Goal: Information Seeking & Learning: Learn about a topic

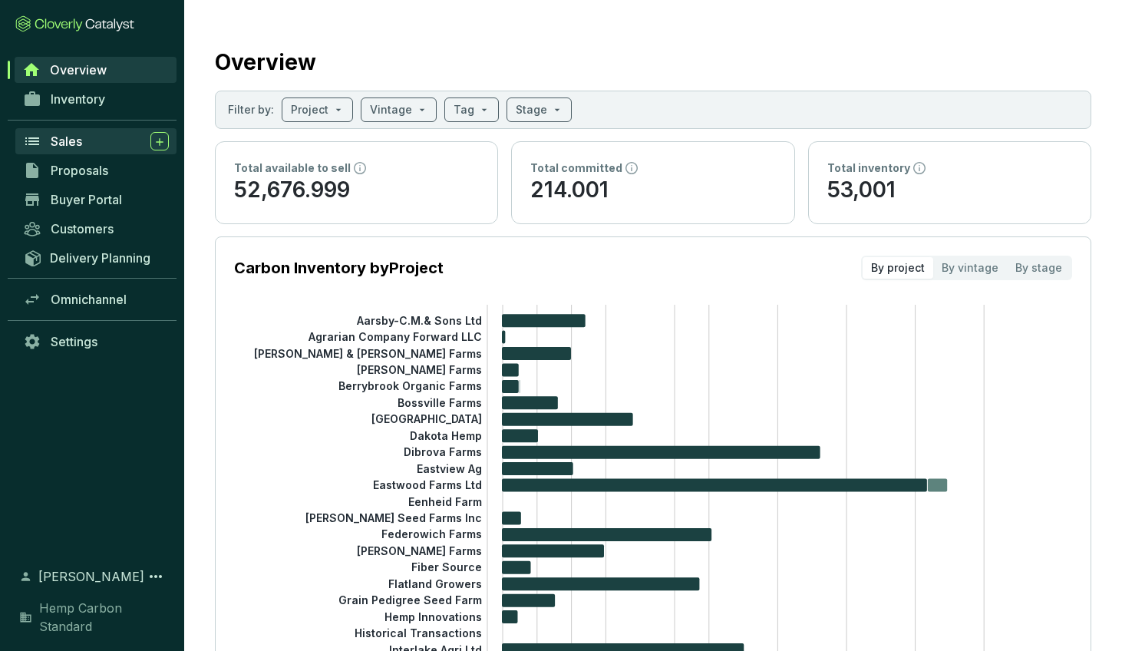
click at [79, 139] on span "Sales" at bounding box center [66, 141] width 31 height 15
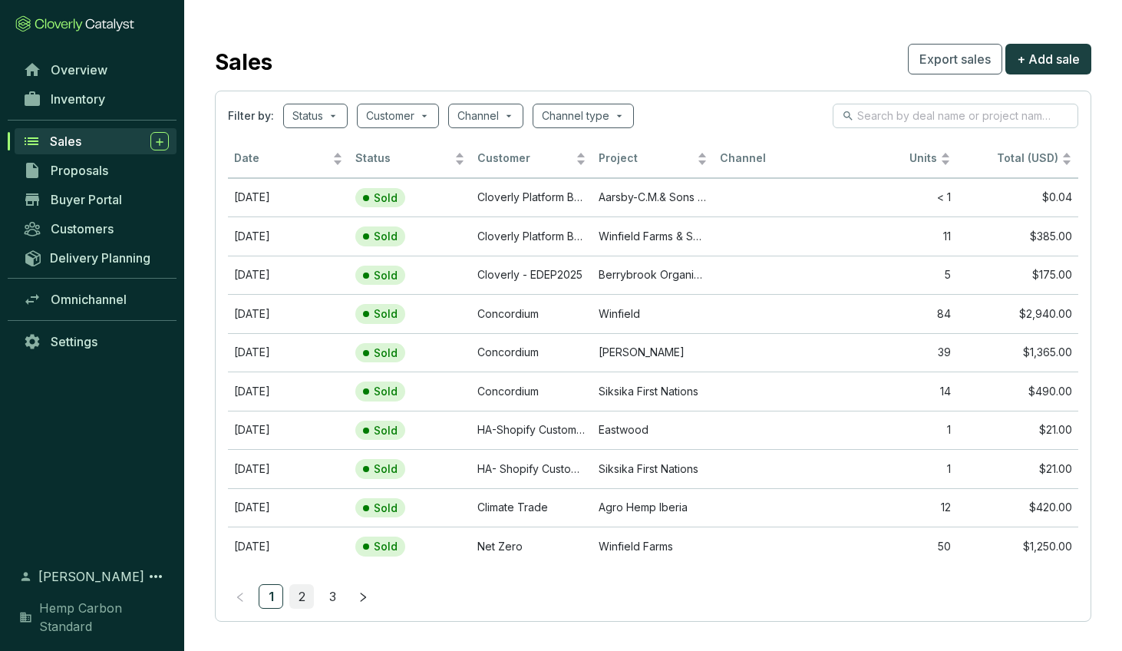
click at [299, 593] on link "2" at bounding box center [301, 596] width 23 height 23
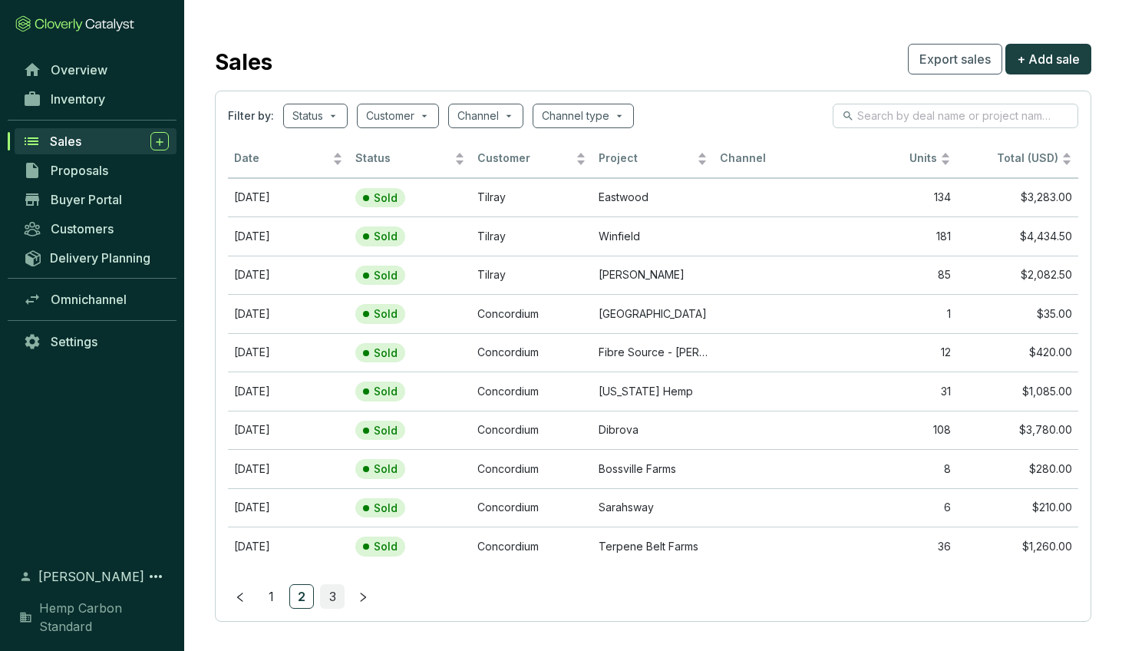
click at [332, 593] on link "3" at bounding box center [332, 596] width 23 height 23
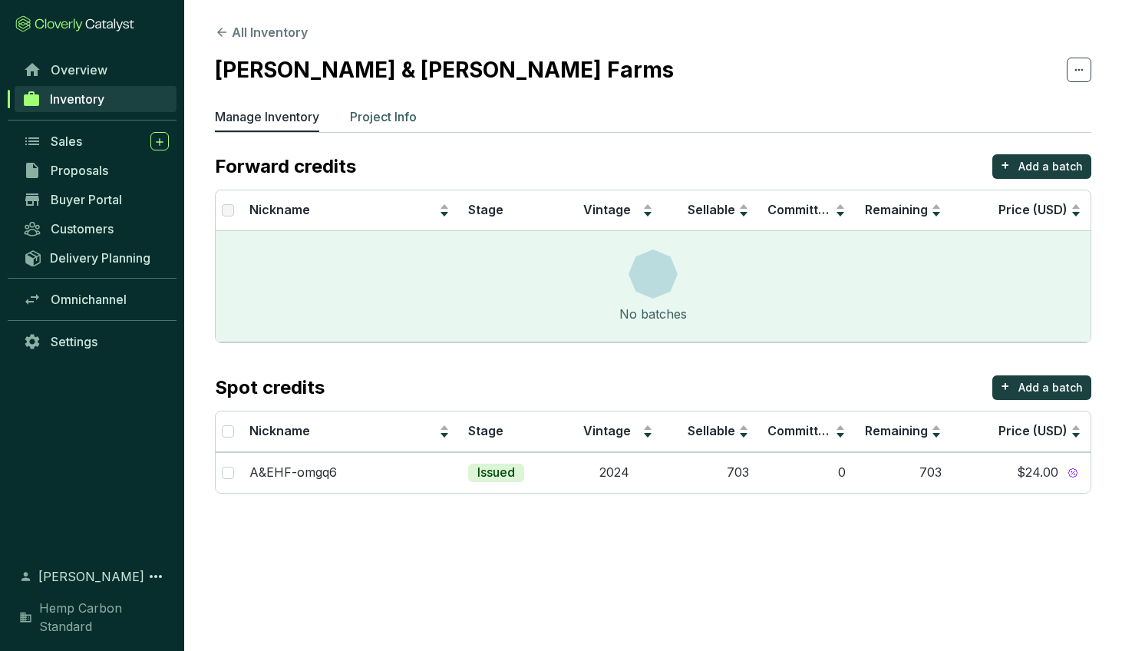
click at [398, 124] on p "Project Info" at bounding box center [383, 116] width 67 height 18
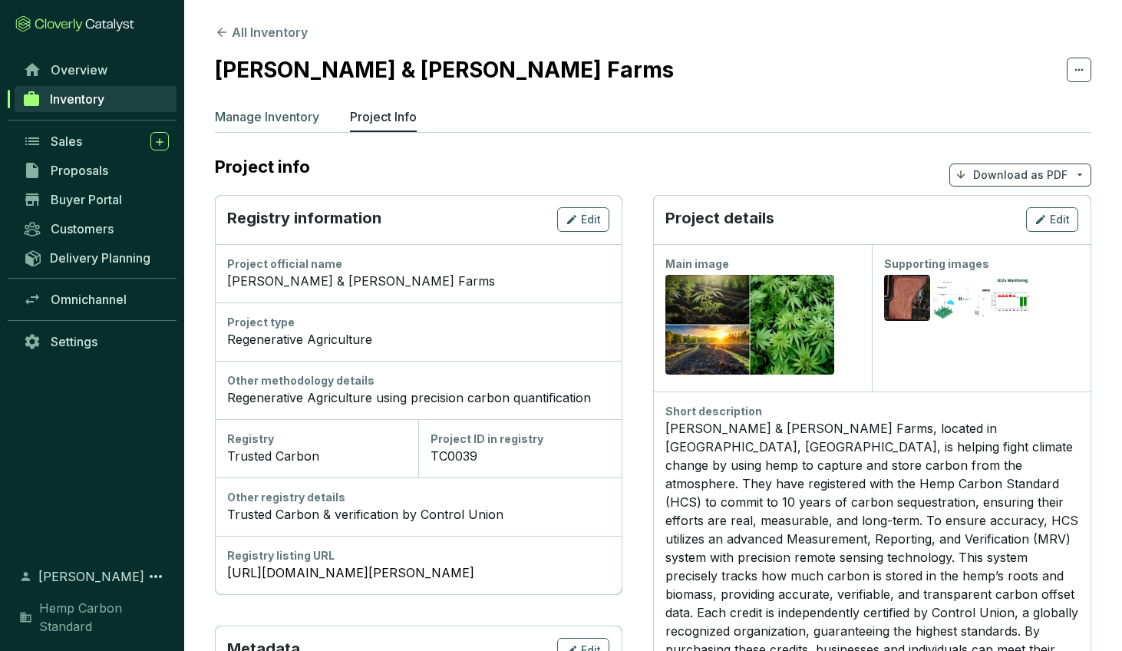
click at [290, 111] on p "Manage Inventory" at bounding box center [267, 116] width 104 height 18
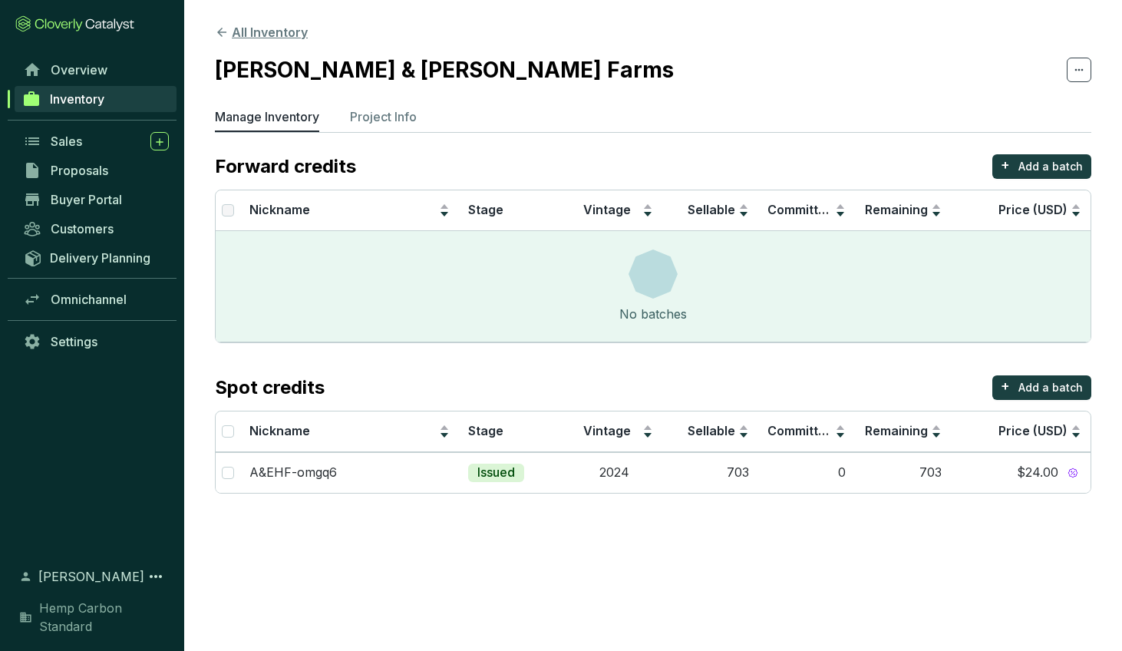
click at [253, 25] on button "All Inventory" at bounding box center [261, 32] width 93 height 18
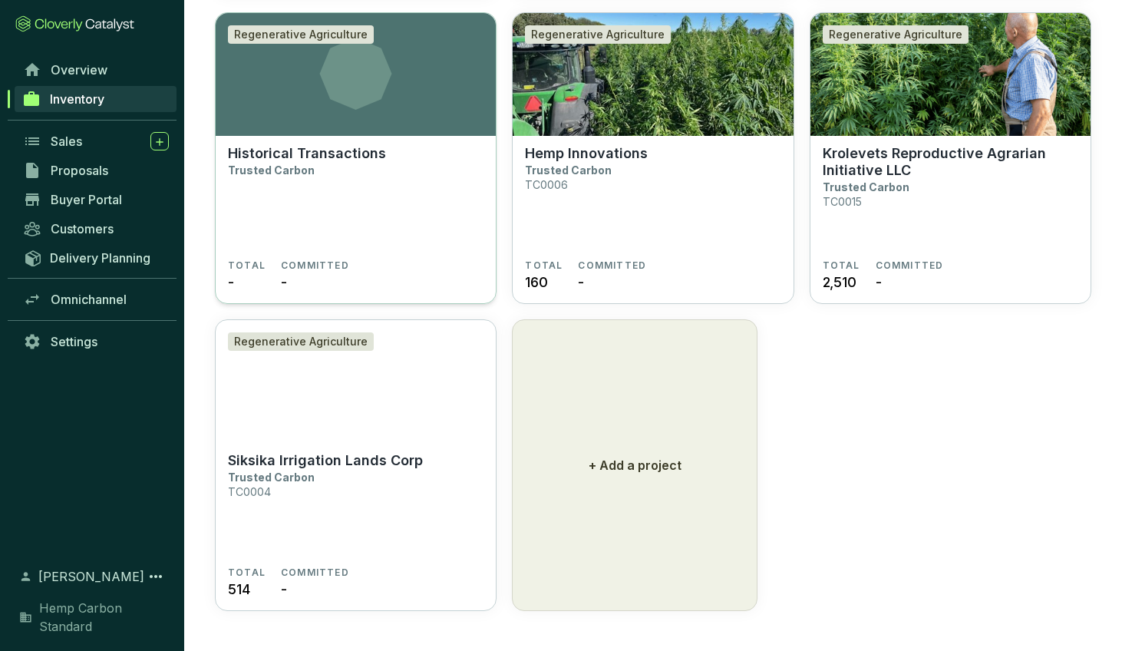
scroll to position [4123, 0]
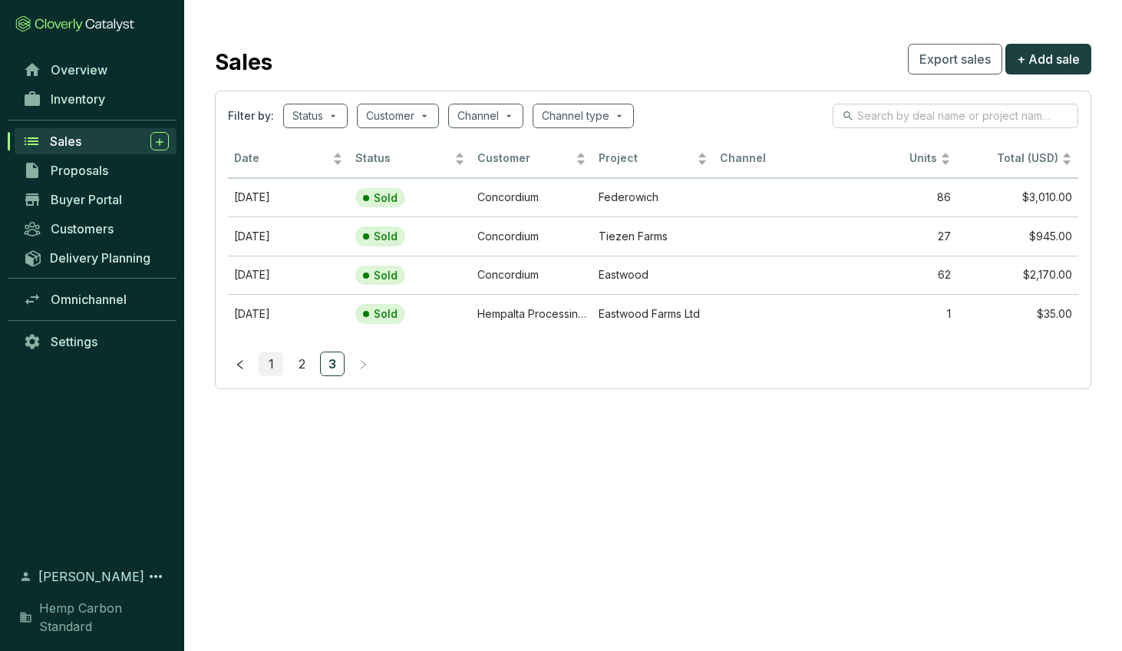
click at [275, 367] on link "1" at bounding box center [270, 363] width 23 height 23
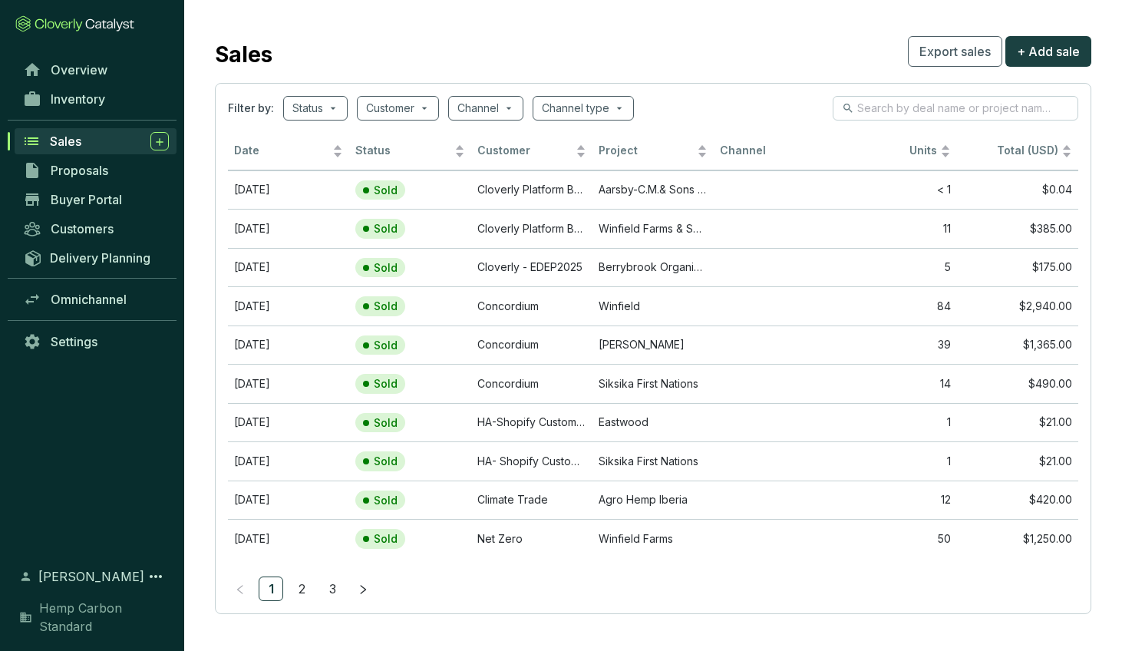
scroll to position [6, 0]
click at [302, 588] on link "2" at bounding box center [301, 590] width 23 height 23
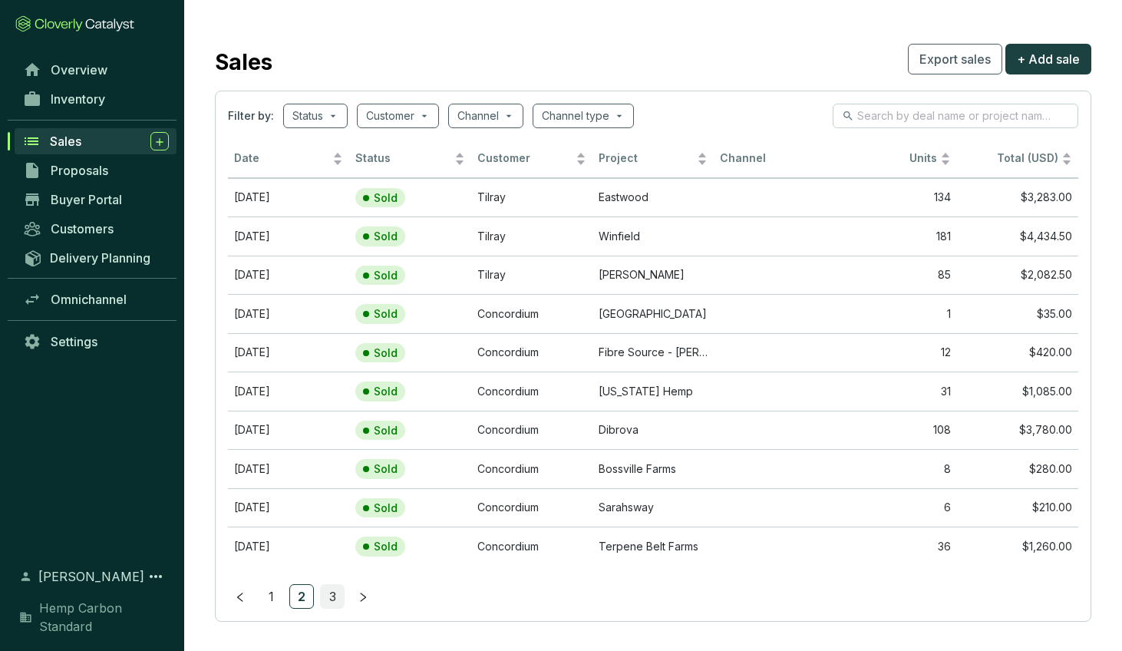
click at [329, 590] on link "3" at bounding box center [332, 596] width 23 height 23
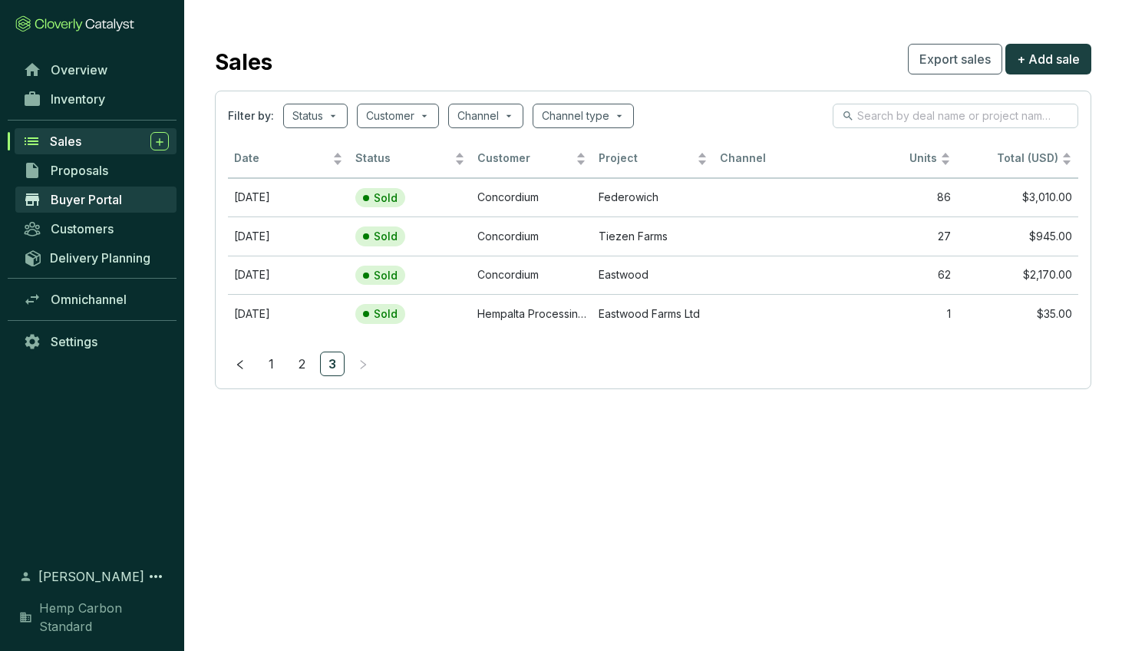
click at [108, 194] on span "Buyer Portal" at bounding box center [86, 199] width 71 height 15
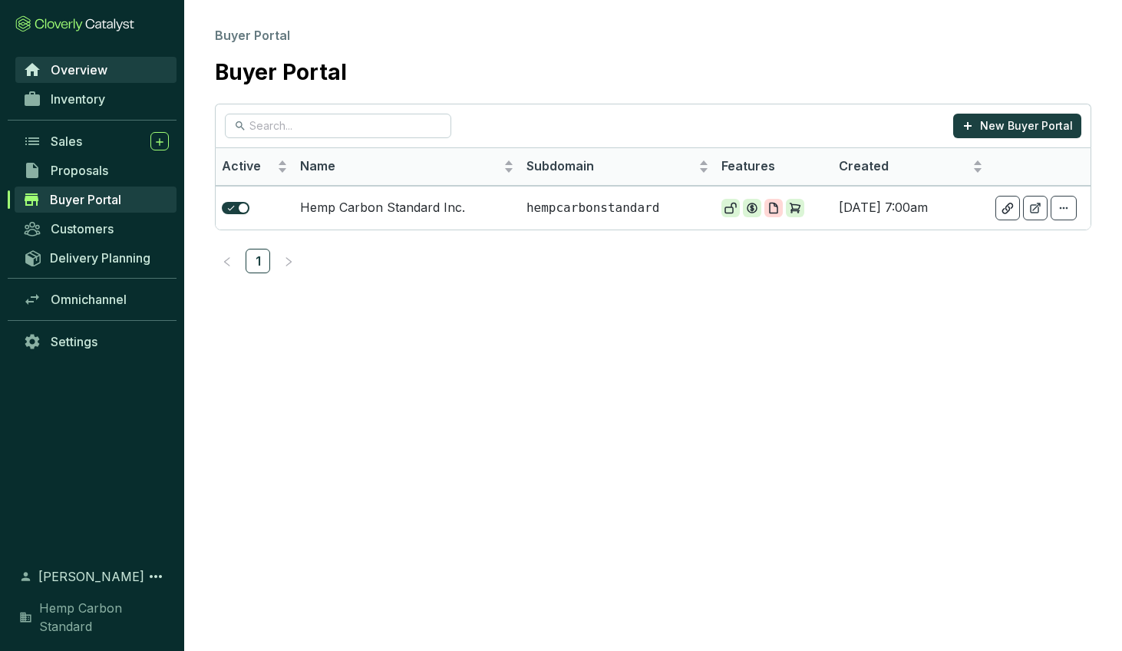
click at [114, 65] on link "Overview" at bounding box center [95, 70] width 161 height 26
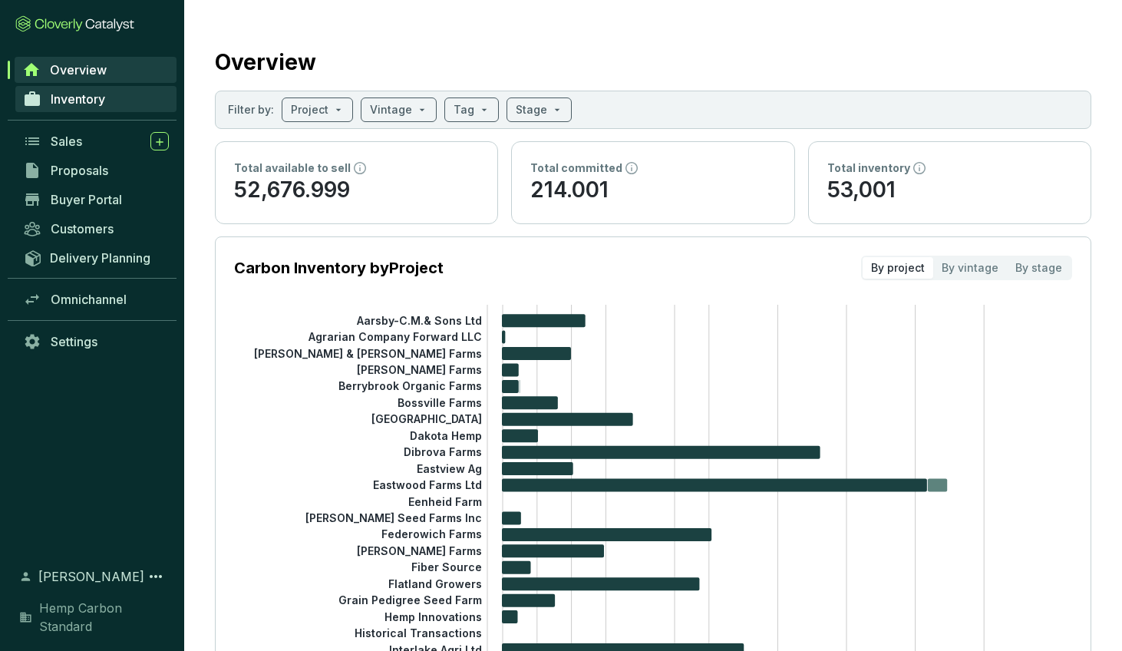
click at [95, 100] on span "Inventory" at bounding box center [78, 98] width 55 height 15
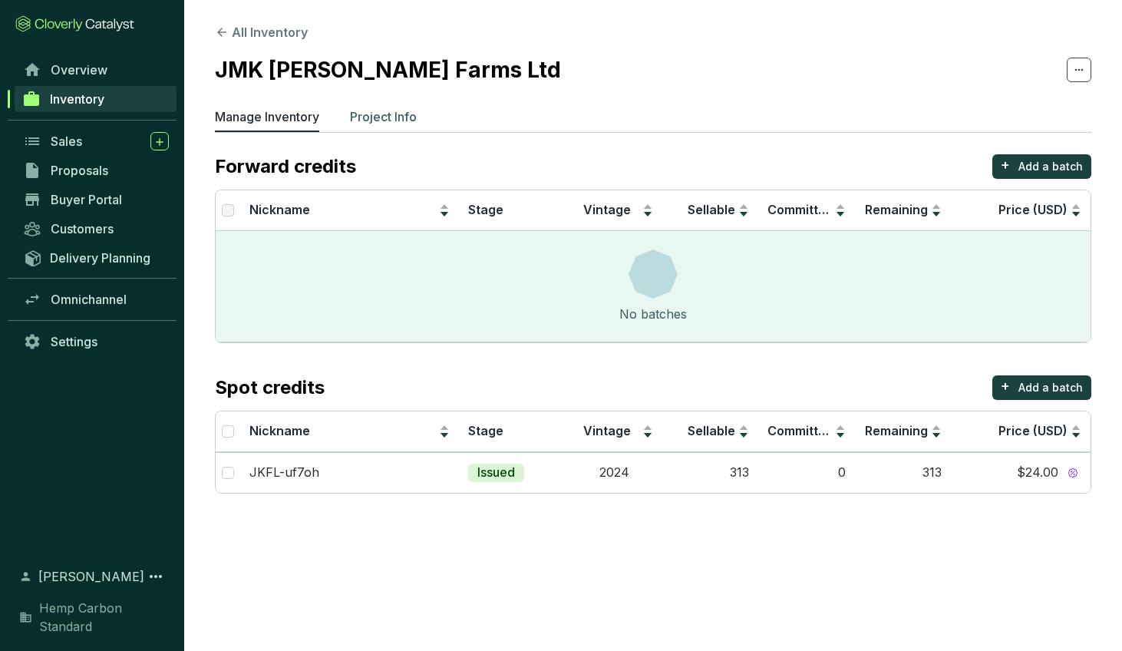
click at [382, 121] on p "Project Info" at bounding box center [383, 116] width 67 height 18
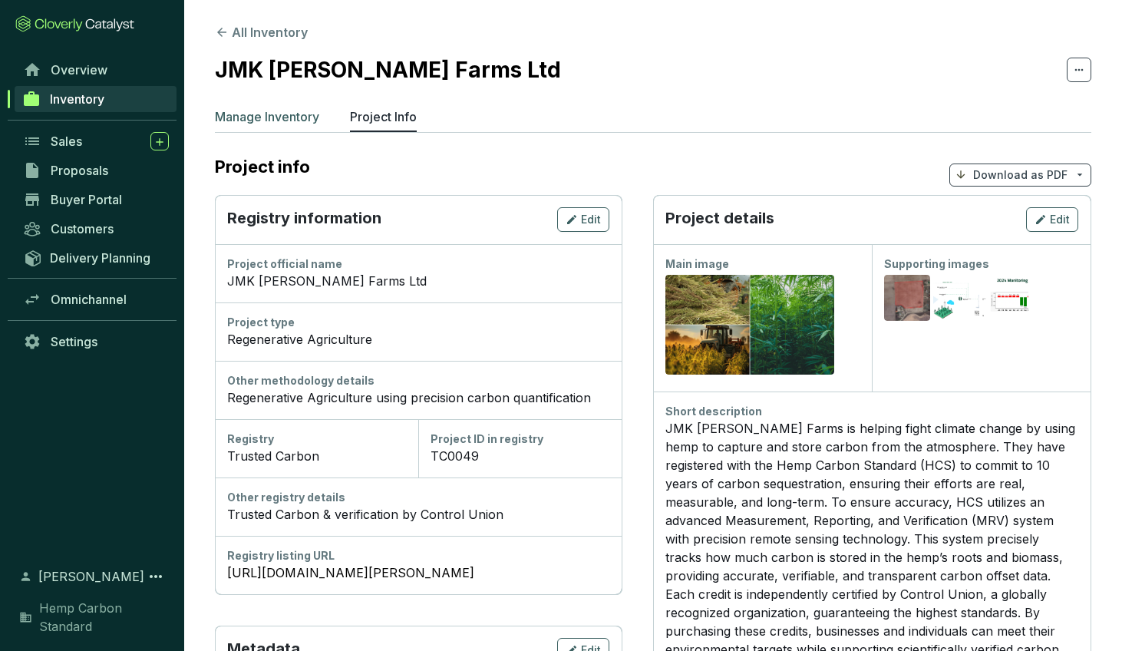
click at [292, 121] on p "Manage Inventory" at bounding box center [267, 116] width 104 height 18
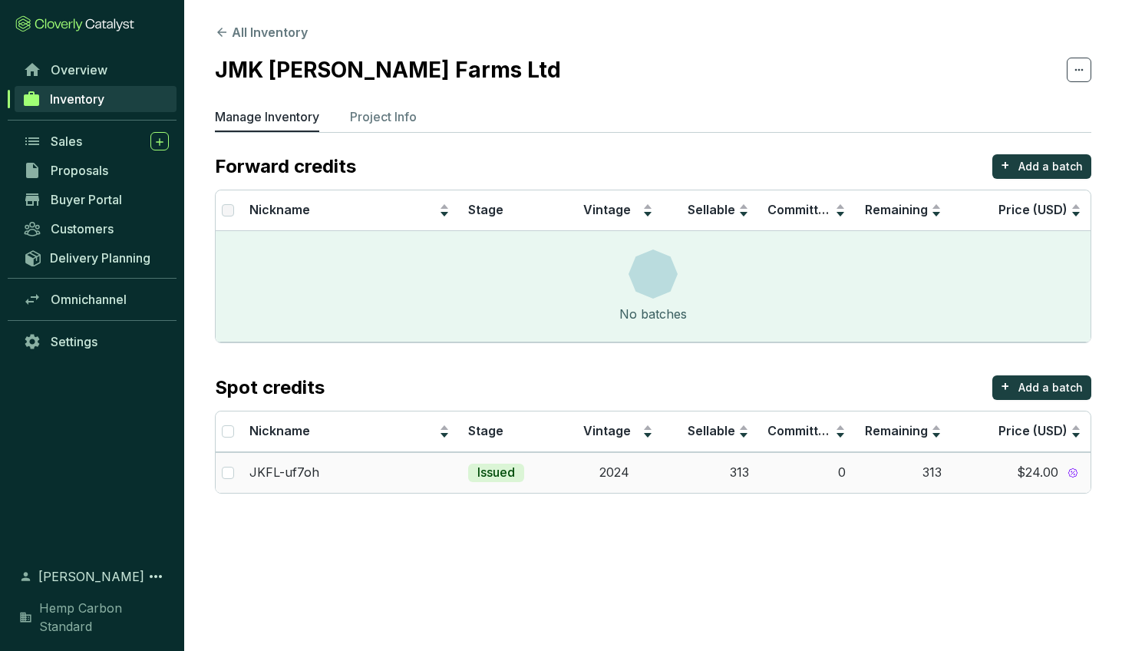
click at [597, 464] on td "2024" at bounding box center [615, 472] width 96 height 41
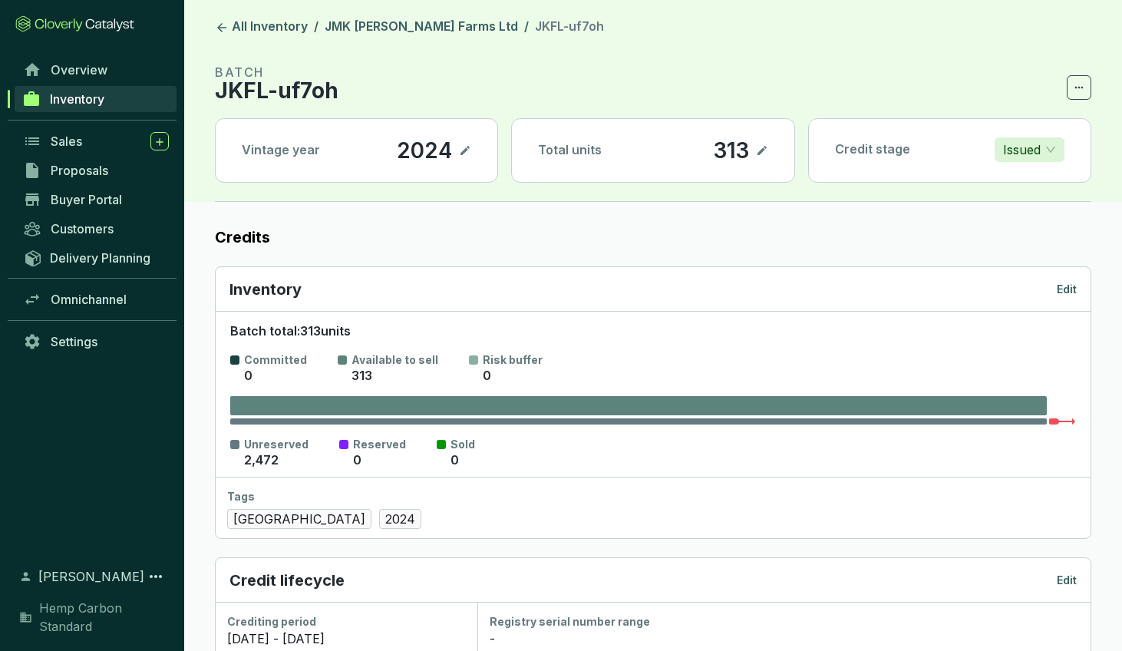
click at [428, 154] on p "2024" at bounding box center [424, 150] width 57 height 26
